Goal: Information Seeking & Learning: Understand process/instructions

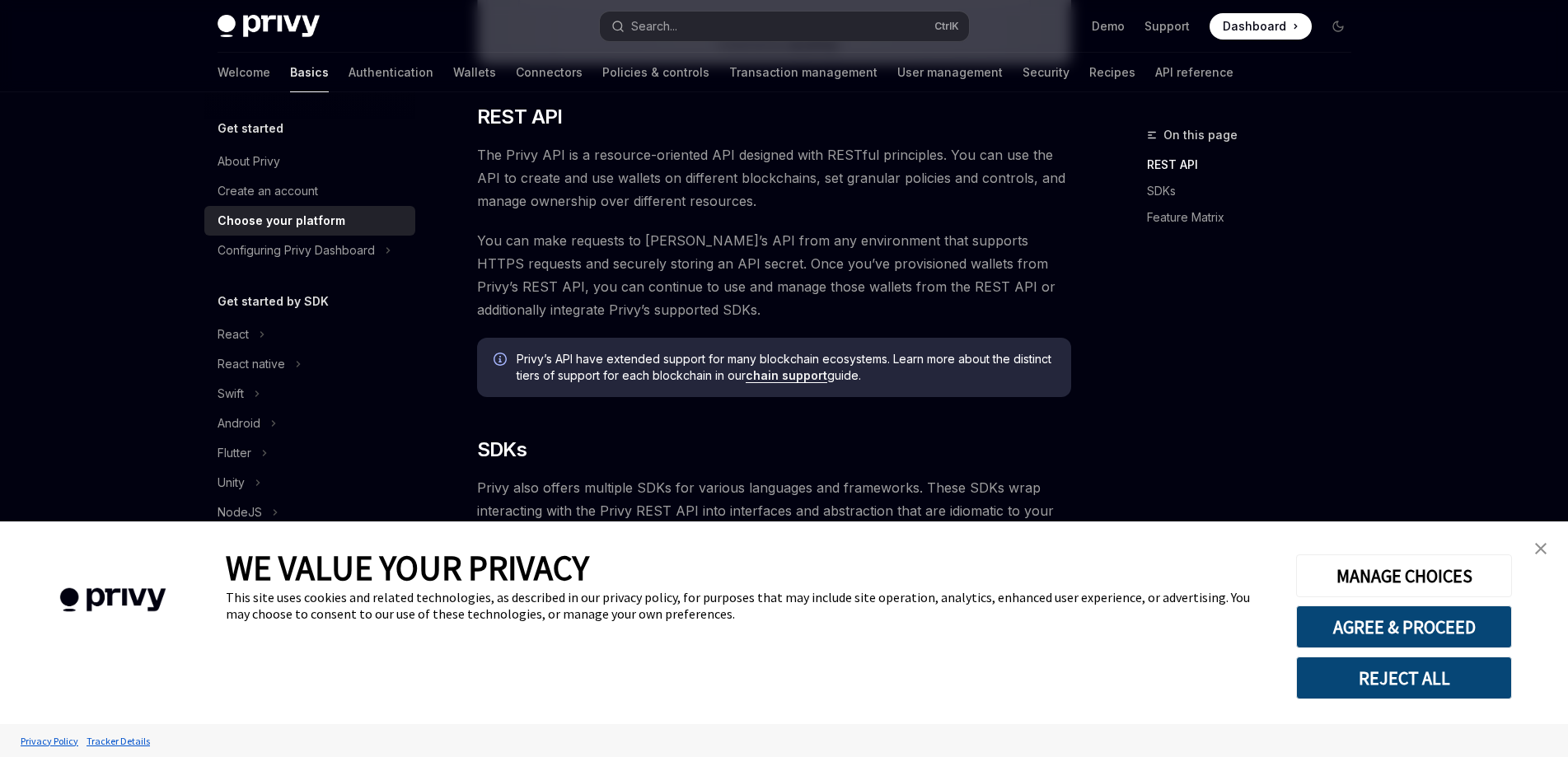
scroll to position [824, 0]
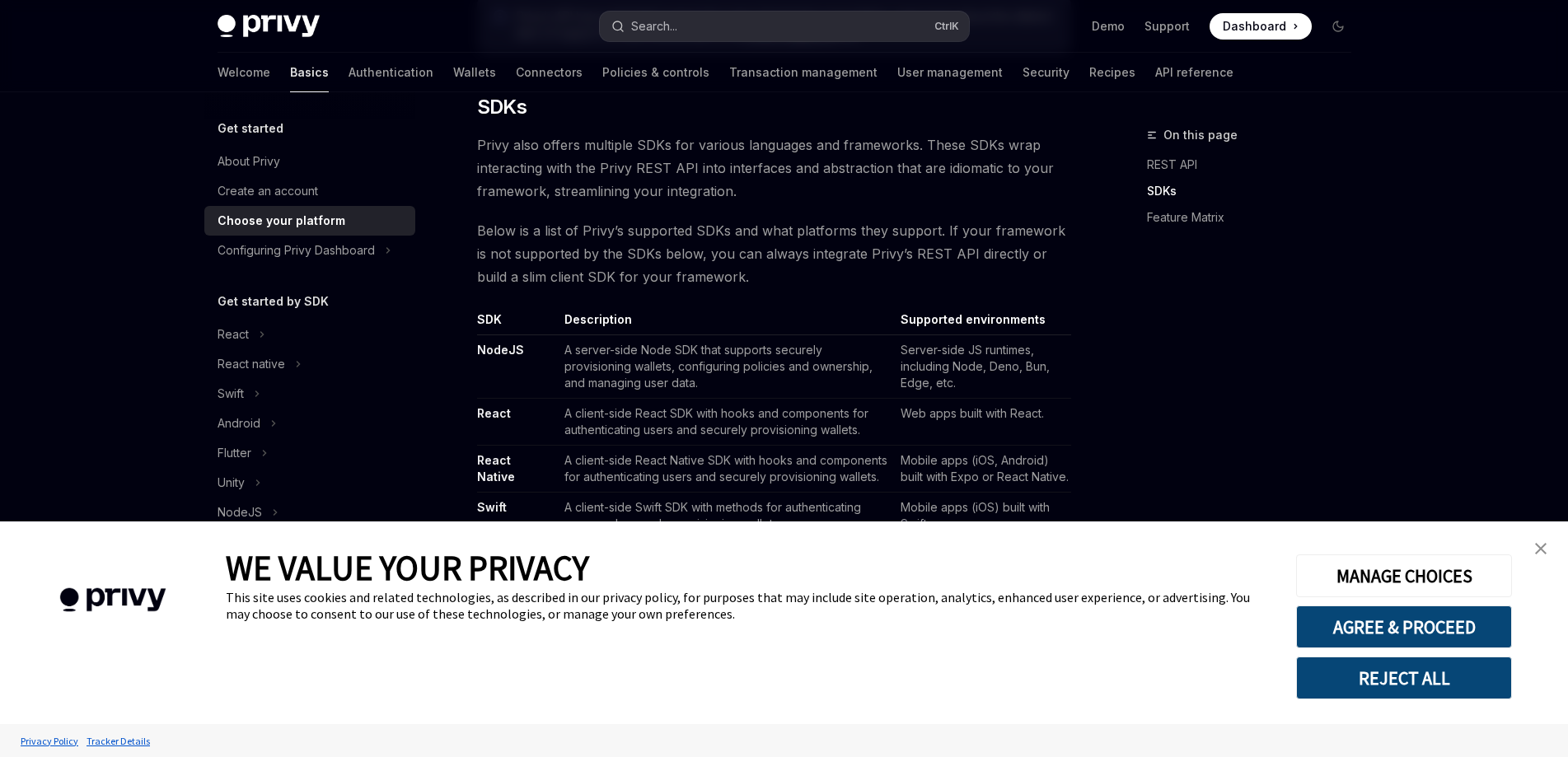
click at [695, 23] on button "Search... Ctrl K" at bounding box center [784, 27] width 369 height 30
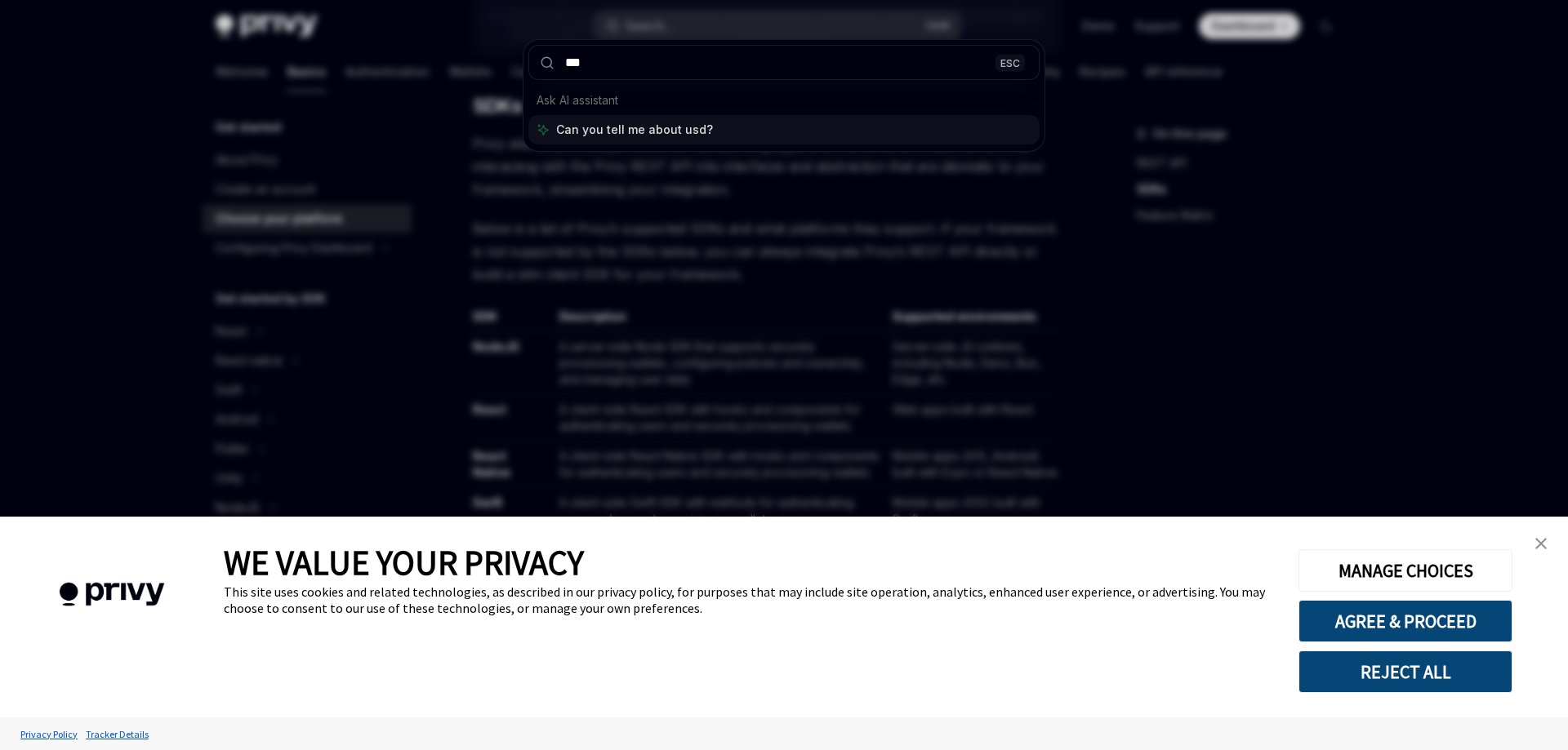
type input "****"
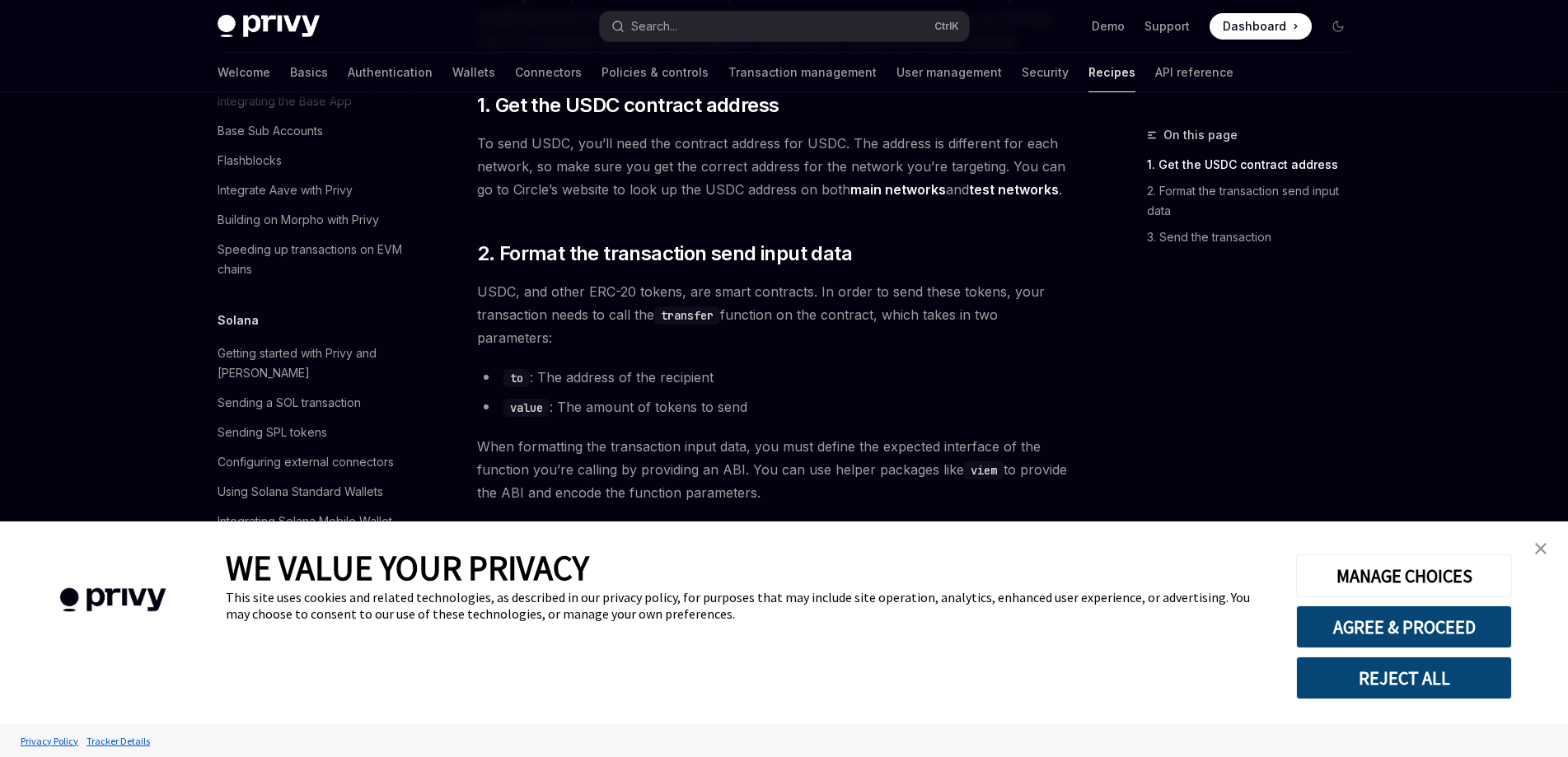
scroll to position [230, 0]
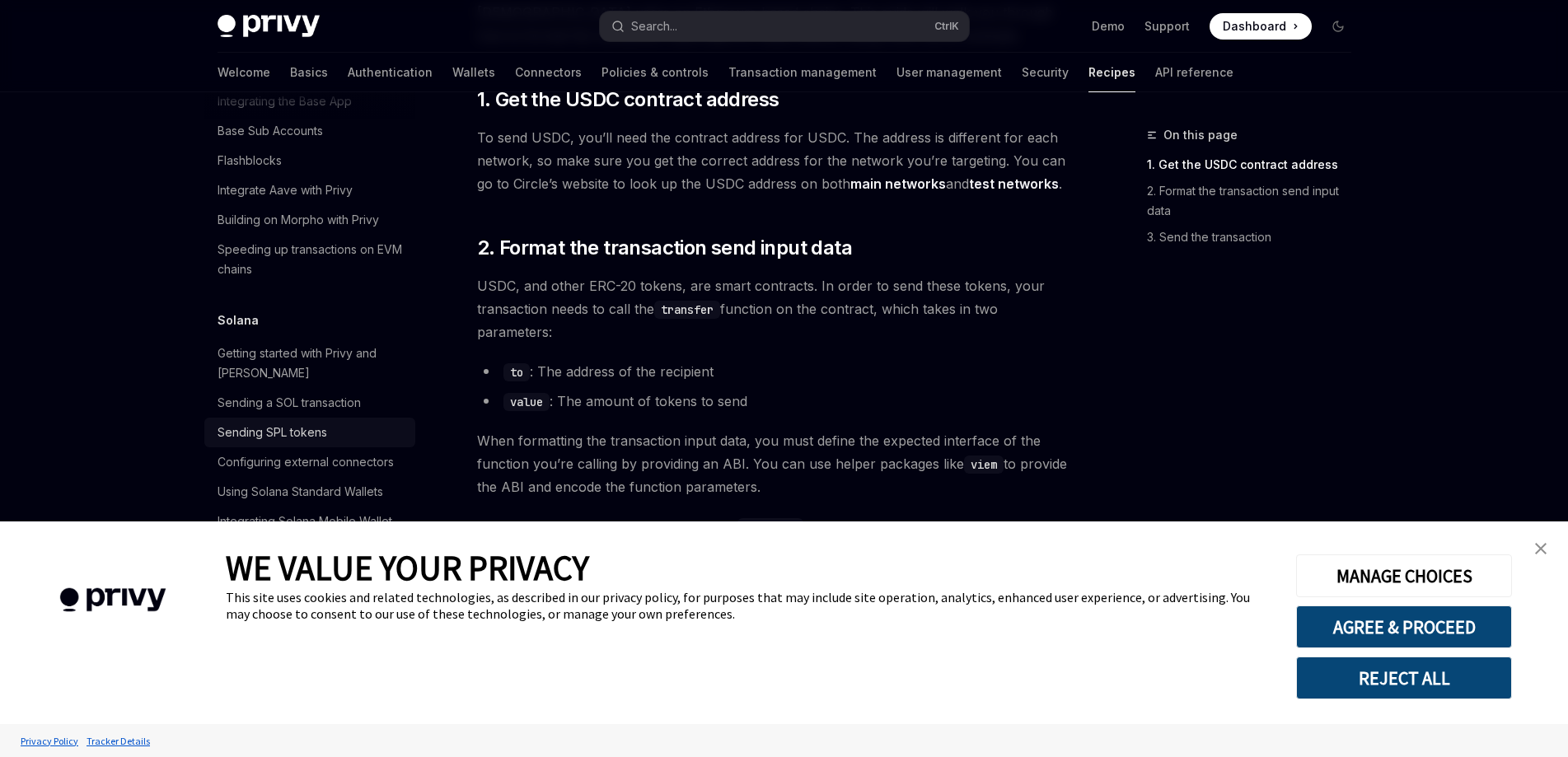
click at [314, 423] on div "Sending SPL tokens" at bounding box center [271, 433] width 109 height 20
type textarea "*"
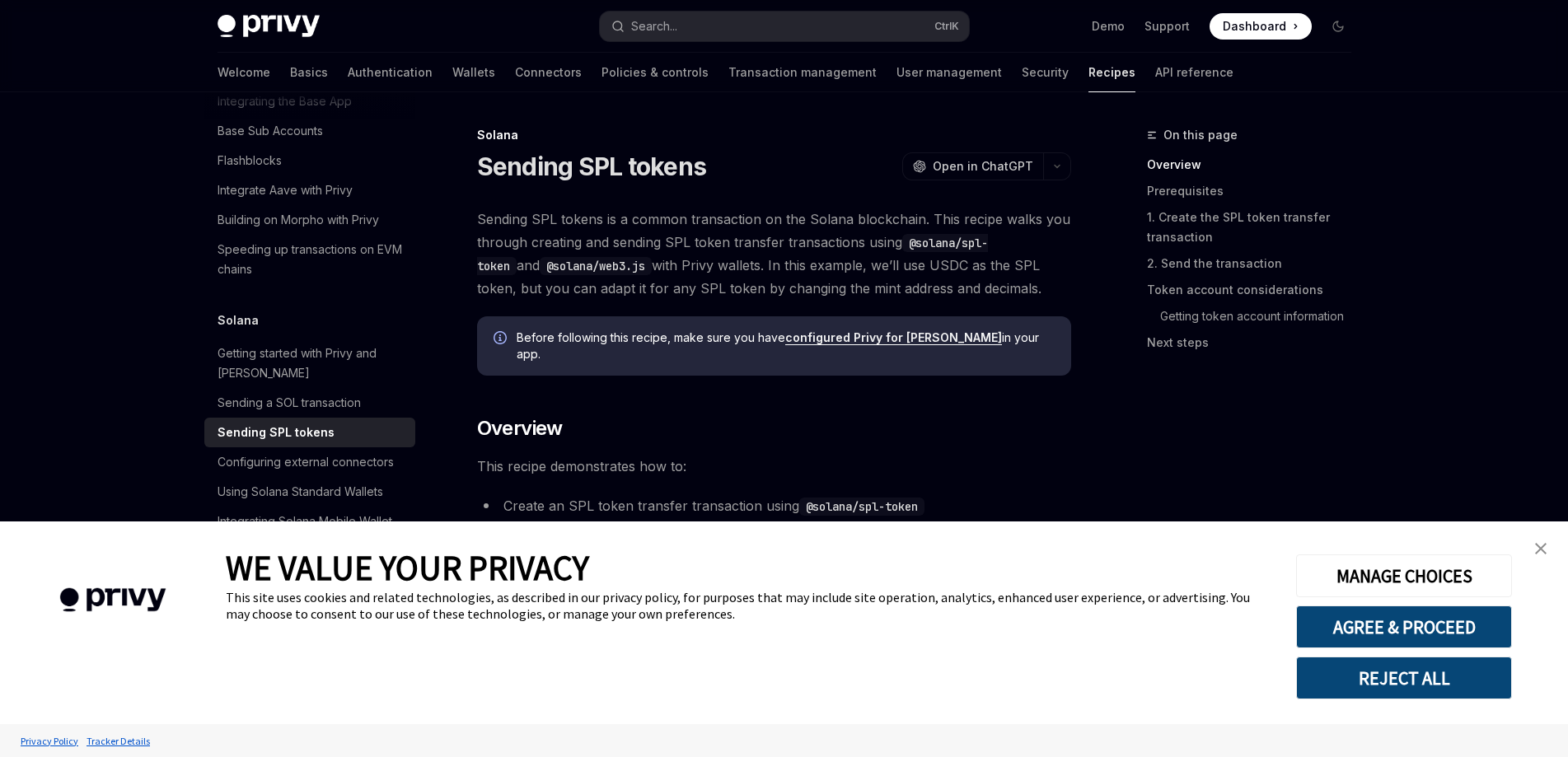
click at [1545, 546] on img "close banner" at bounding box center [1540, 549] width 12 height 12
